Goal: Transaction & Acquisition: Purchase product/service

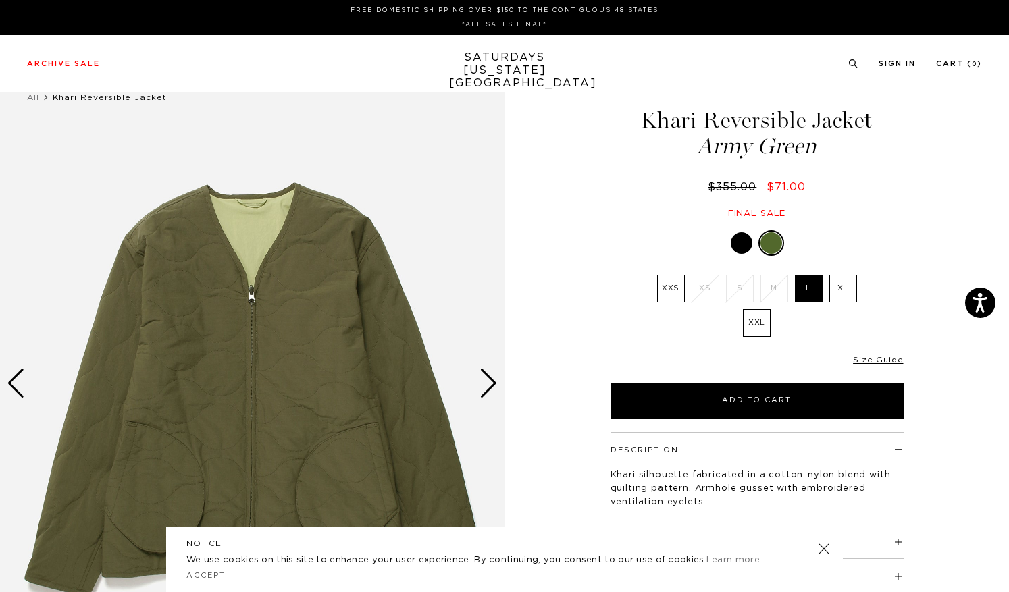
click at [742, 245] on div at bounding box center [742, 243] width 22 height 22
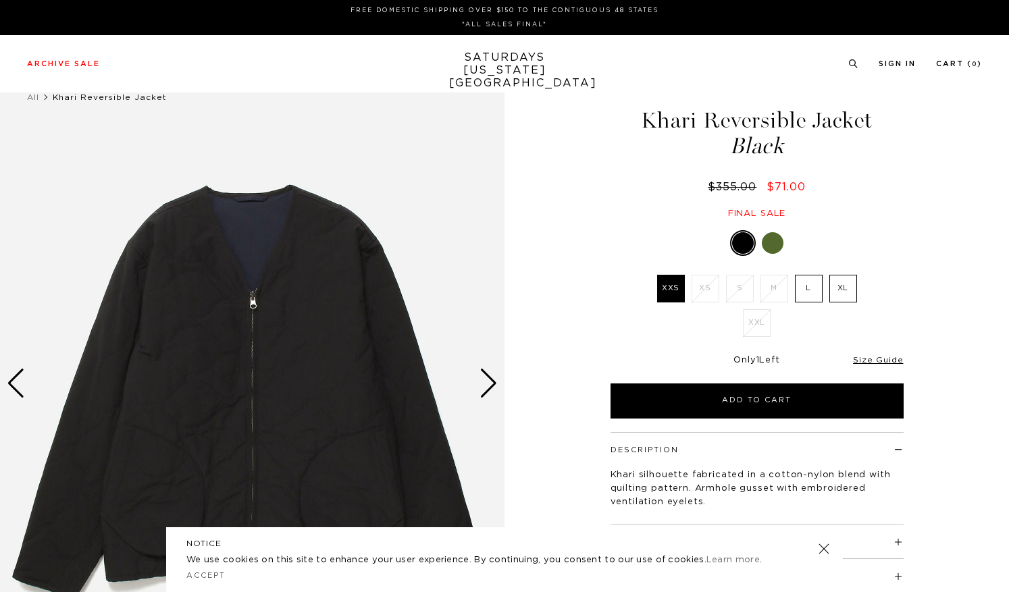
click at [473, 404] on img at bounding box center [252, 383] width 504 height 631
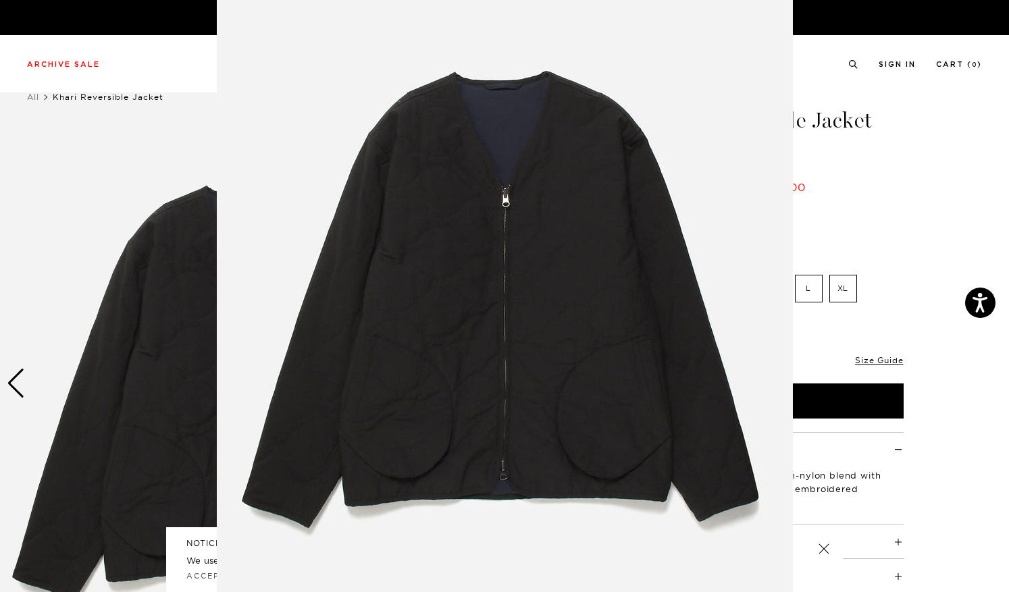
scroll to position [56, 0]
click at [711, 334] on img at bounding box center [505, 289] width 576 height 691
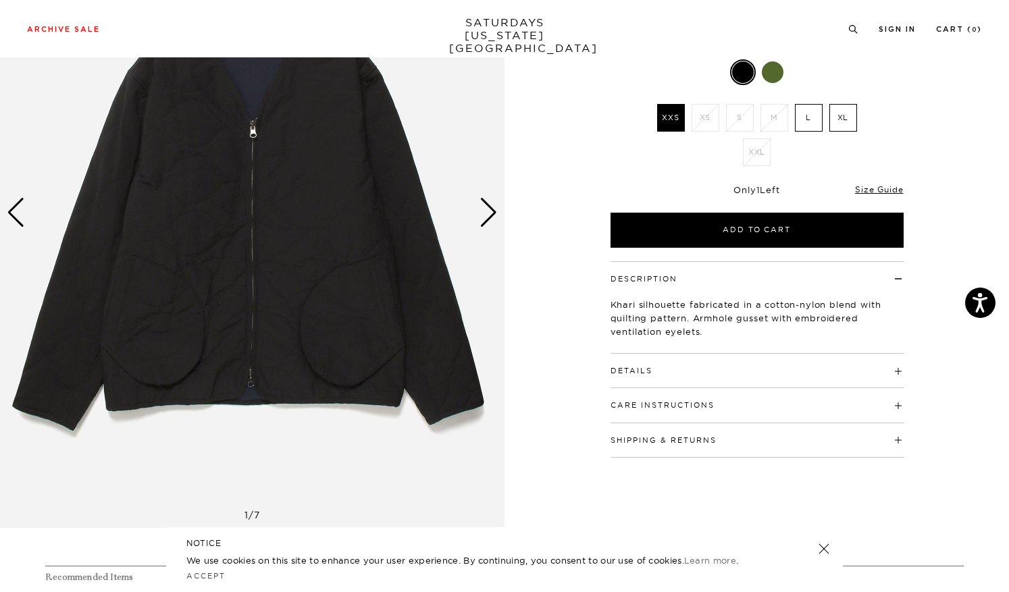
scroll to position [170, 0]
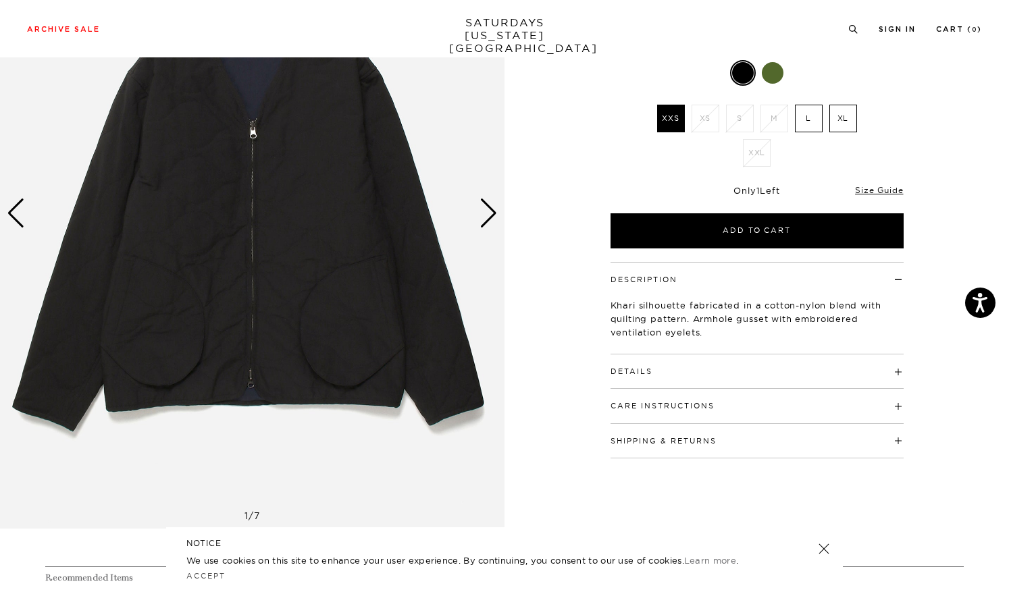
click at [489, 223] on div "Next slide" at bounding box center [488, 214] width 18 height 30
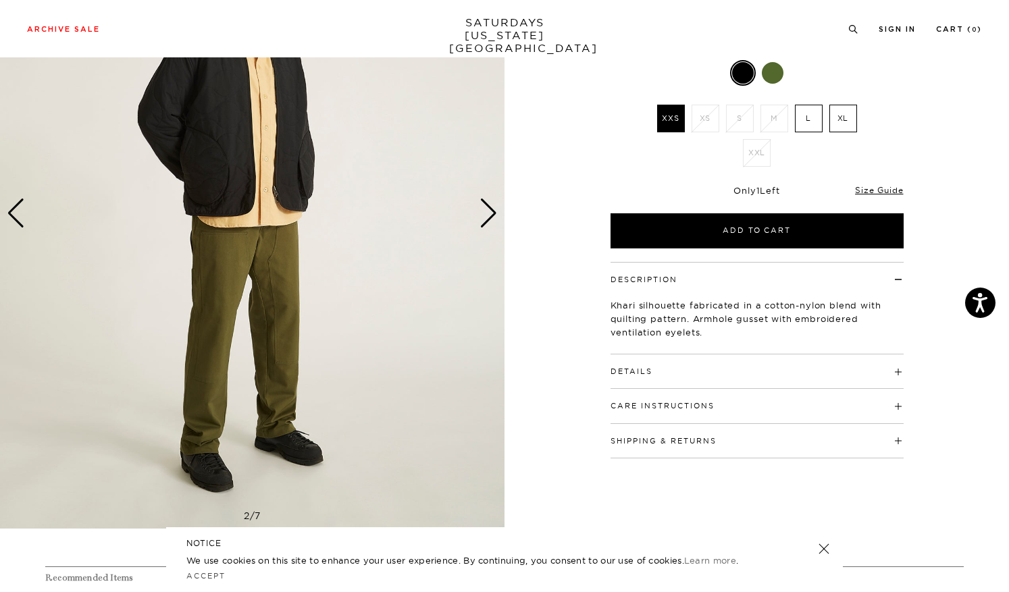
click at [489, 223] on div "Next slide" at bounding box center [488, 214] width 18 height 30
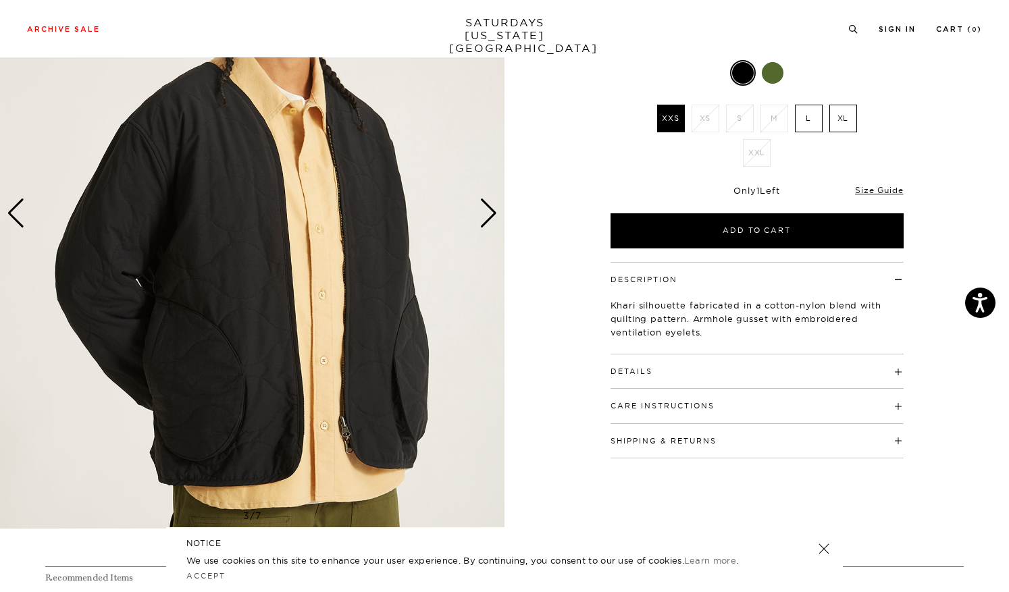
click at [489, 223] on div "Next slide" at bounding box center [488, 214] width 18 height 30
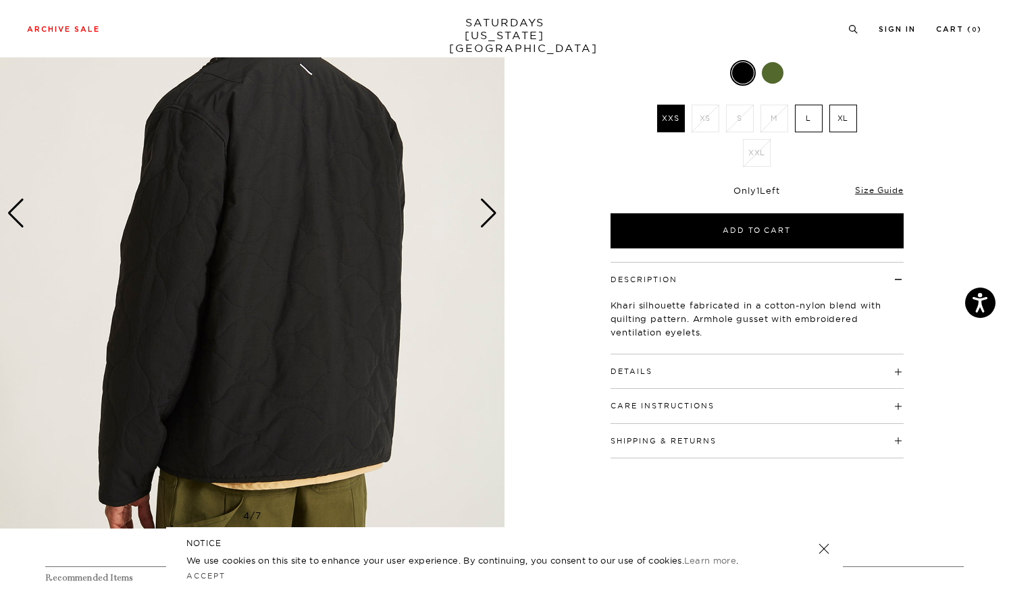
click at [489, 223] on body "Press Option+1 for screen-reader mode, Option+0 to cancel Accessibility Screen-…" at bounding box center [504, 516] width 1009 height 1372
click at [580, 32] on div "Close dialog Be the first to know. Subscribe to emails and receive 15% off your…" at bounding box center [504, 296] width 1009 height 592
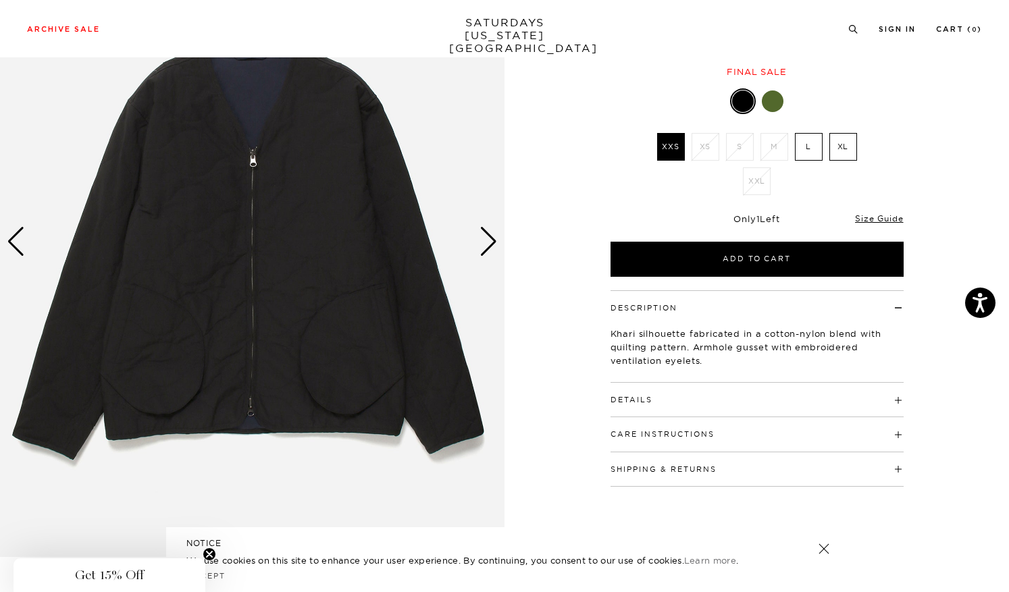
scroll to position [140, 0]
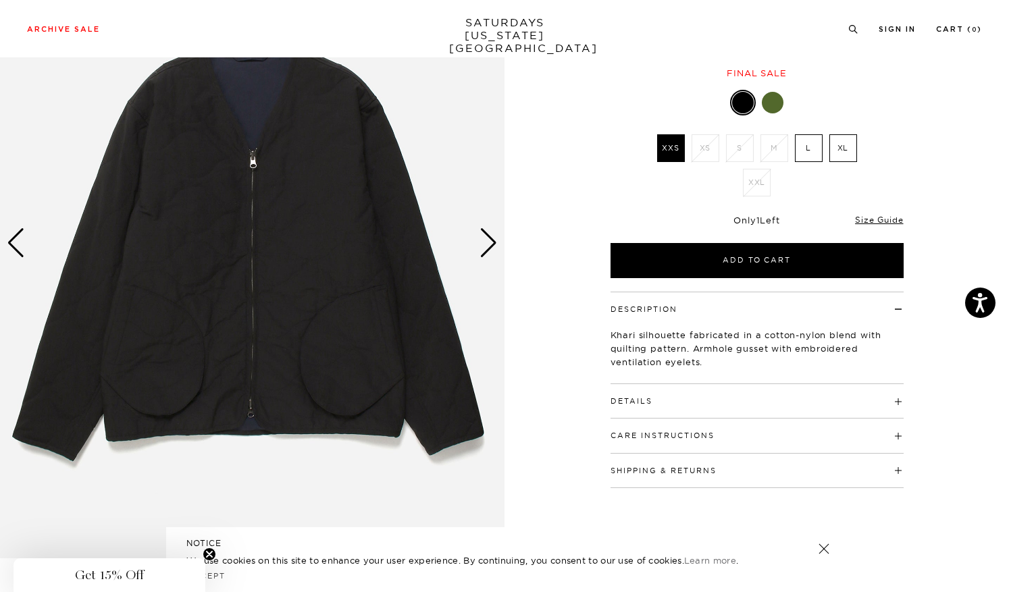
click at [483, 254] on div "Next slide" at bounding box center [488, 243] width 18 height 30
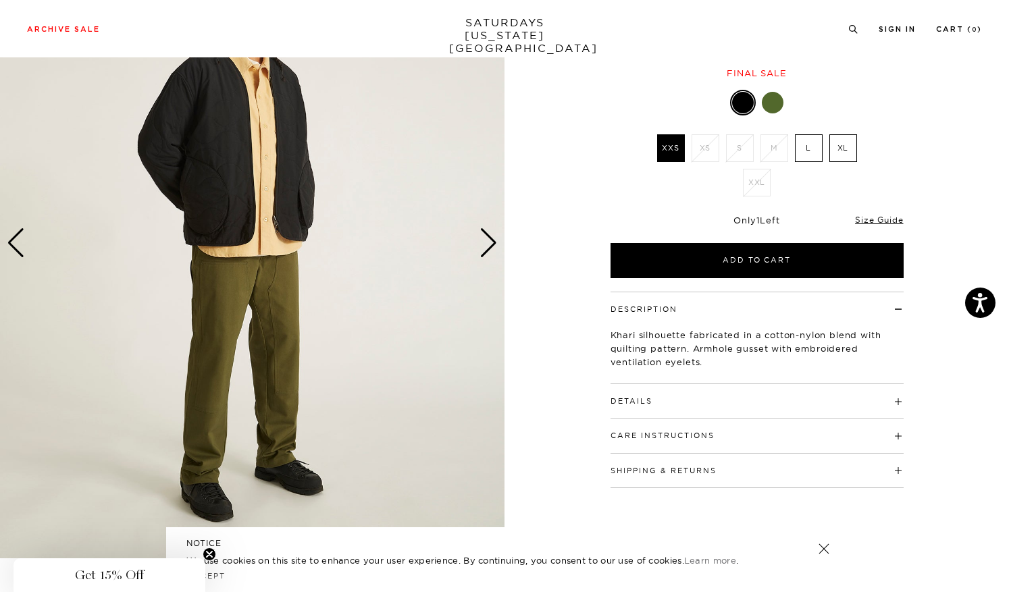
click at [483, 254] on div "Next slide" at bounding box center [488, 243] width 18 height 30
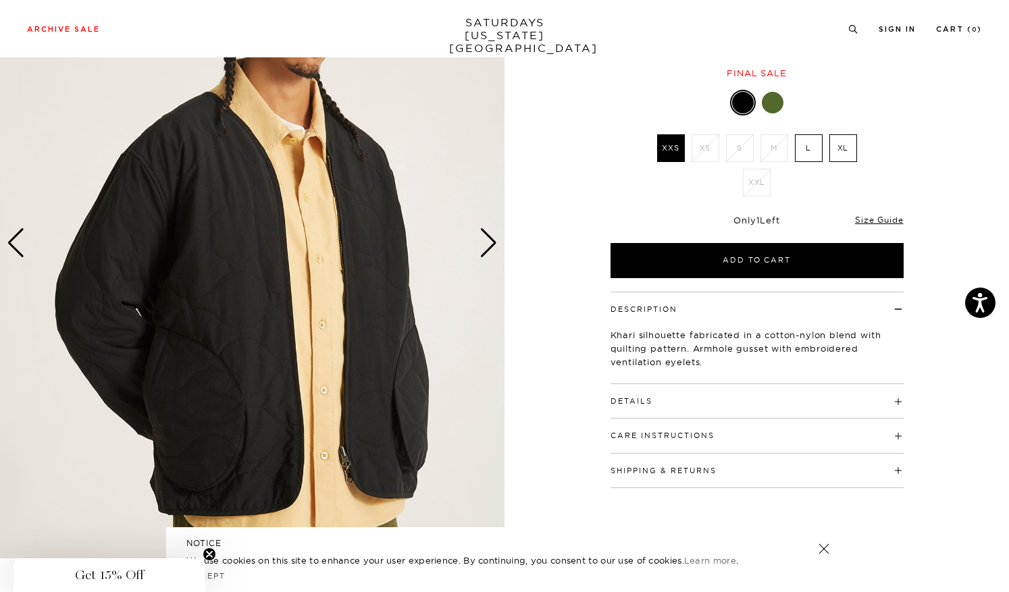
click at [483, 254] on div "Next slide" at bounding box center [488, 243] width 18 height 30
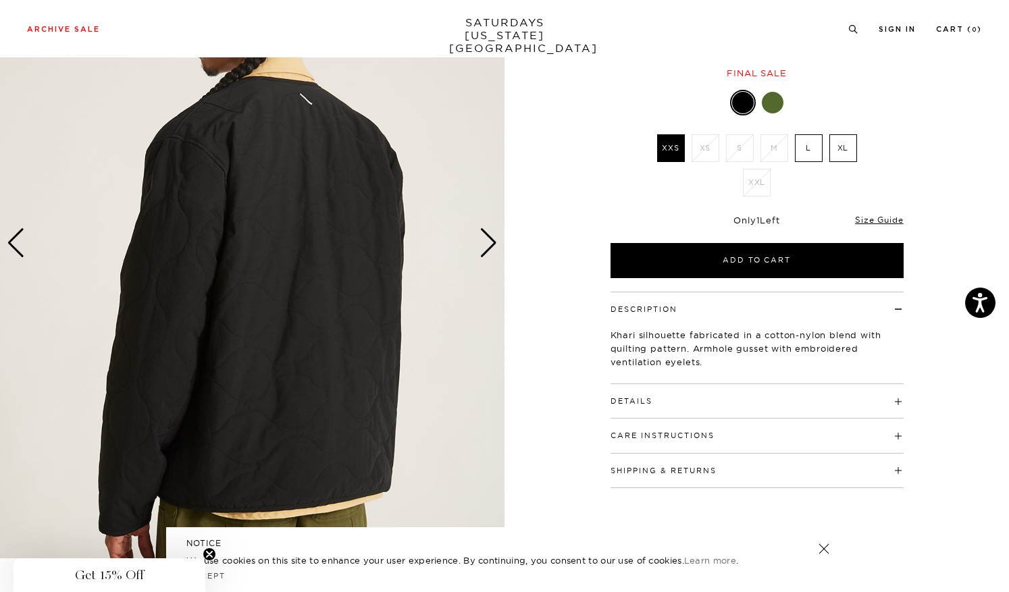
click at [483, 254] on div "Next slide" at bounding box center [488, 243] width 18 height 30
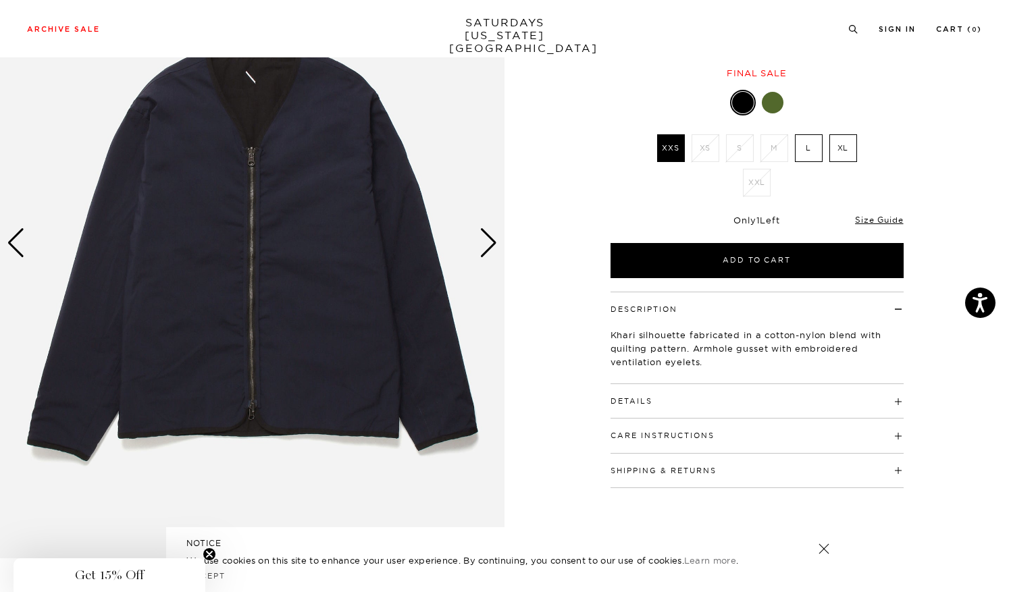
click at [483, 254] on div "Next slide" at bounding box center [488, 243] width 18 height 30
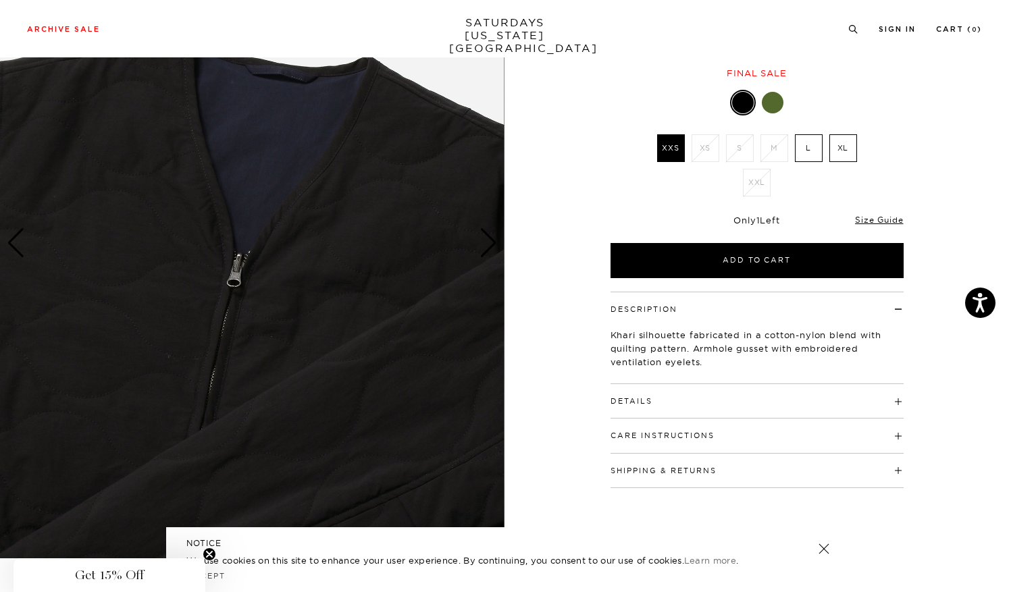
click at [20, 249] on div "Previous slide" at bounding box center [16, 243] width 18 height 30
click at [7, 247] on div "Previous slide" at bounding box center [16, 243] width 18 height 30
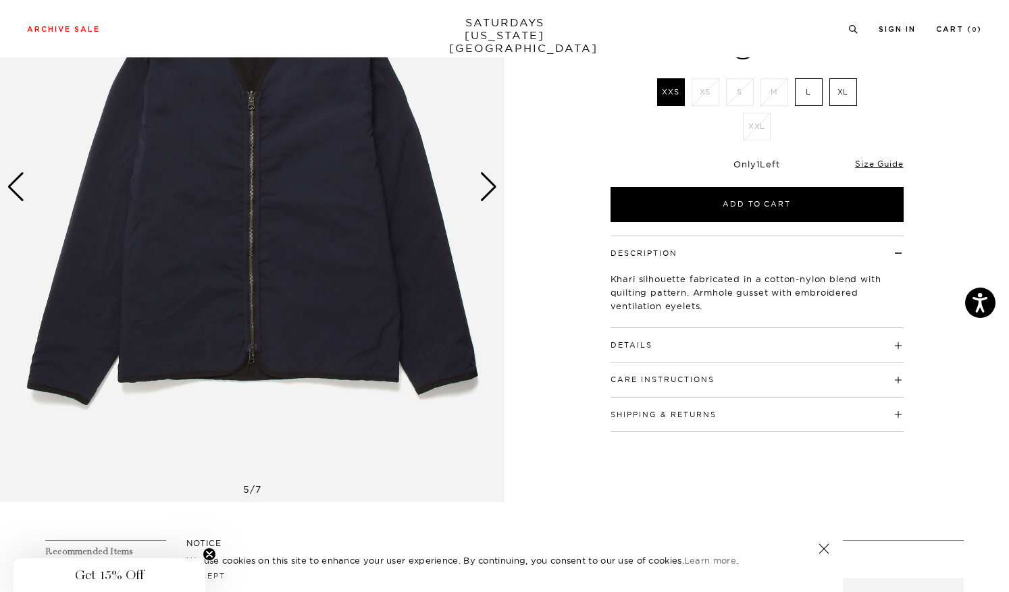
scroll to position [102, 0]
